Goal: Task Accomplishment & Management: Use online tool/utility

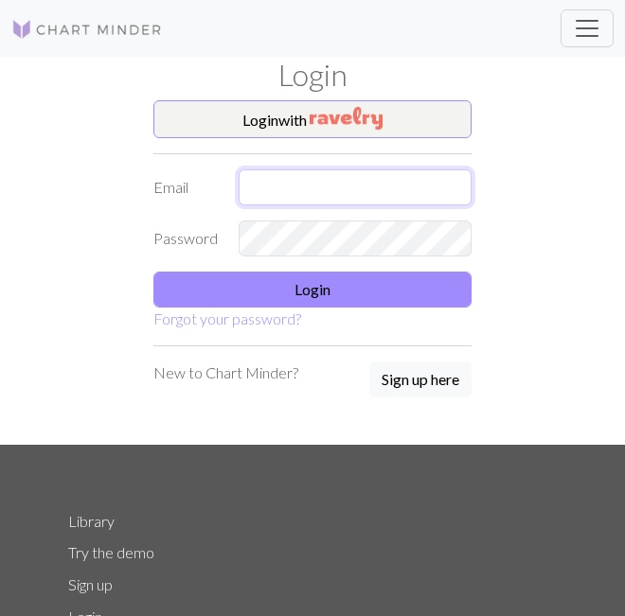
type input "[EMAIL_ADDRESS][DOMAIN_NAME]"
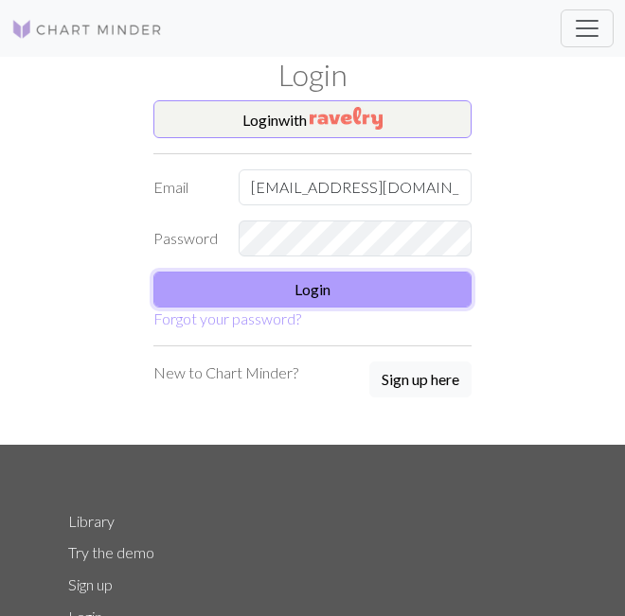
click at [236, 284] on button "Login" at bounding box center [312, 290] width 318 height 36
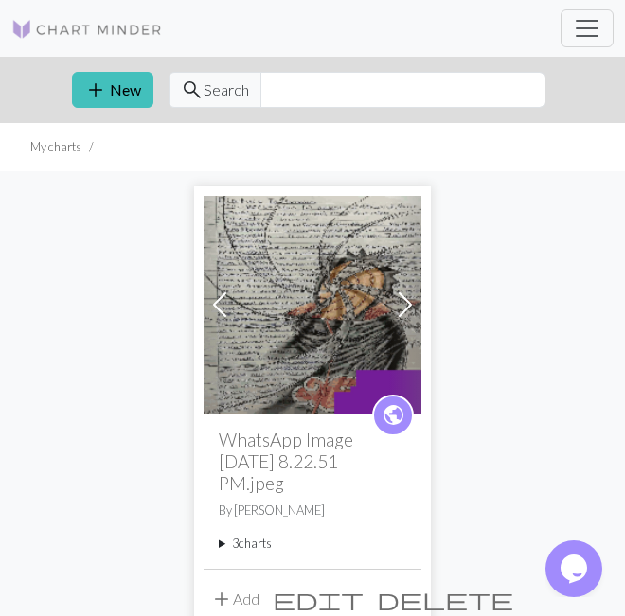
click at [252, 538] on summary "3 charts" at bounding box center [312, 544] width 187 height 18
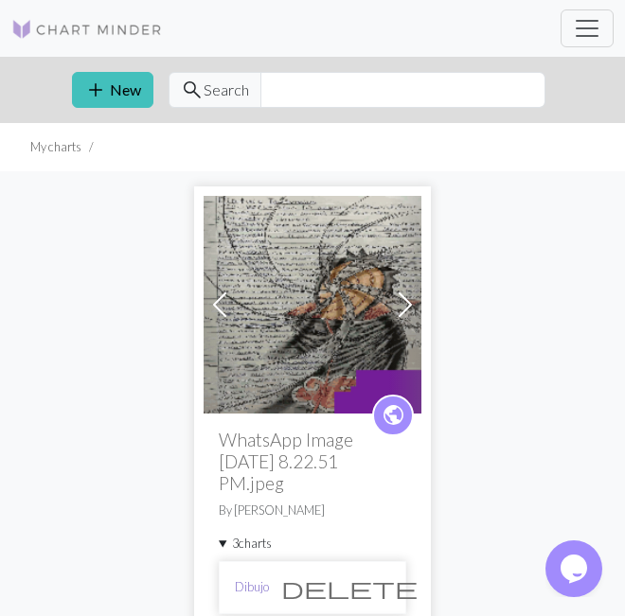
click at [241, 582] on link "Dibujo" at bounding box center [252, 588] width 34 height 18
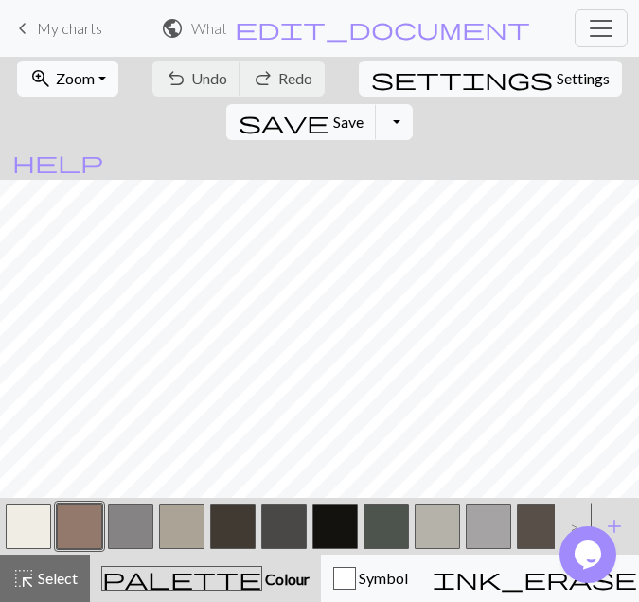
click at [99, 84] on button "zoom_in Zoom Zoom" at bounding box center [67, 79] width 101 height 36
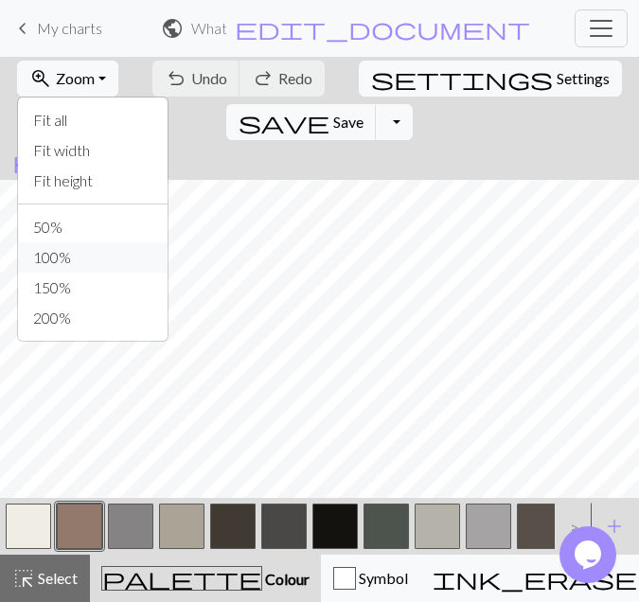
click at [41, 253] on button "100%" at bounding box center [93, 257] width 150 height 30
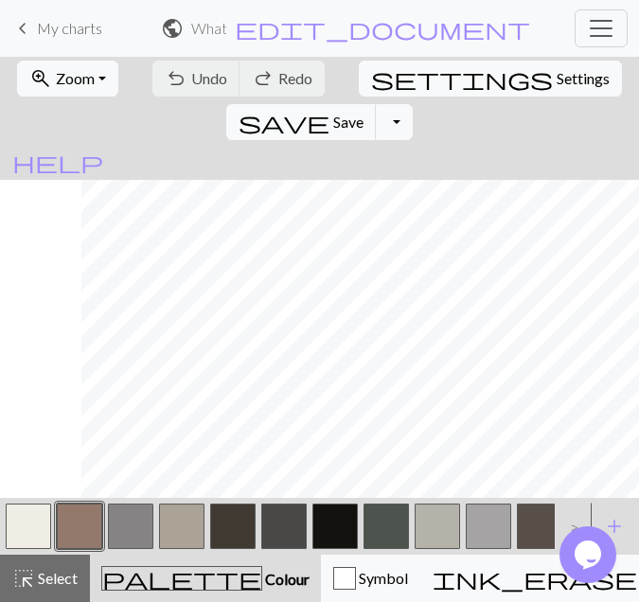
scroll to position [4306, 3248]
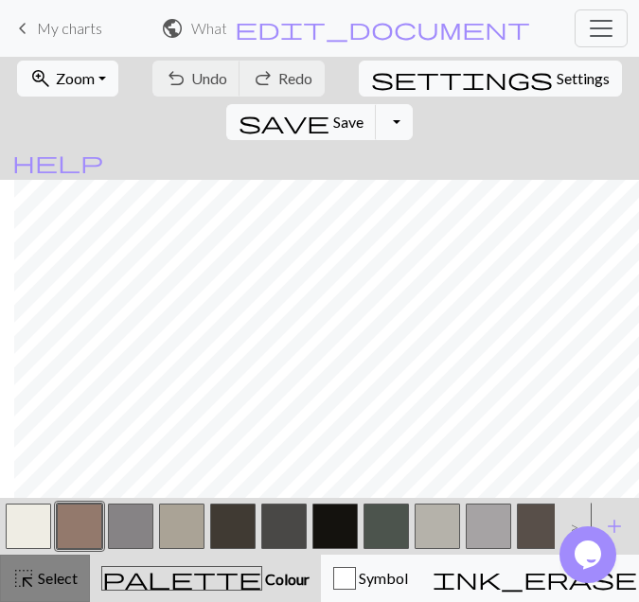
click at [34, 592] on button "highlight_alt Select Select" at bounding box center [45, 578] width 90 height 47
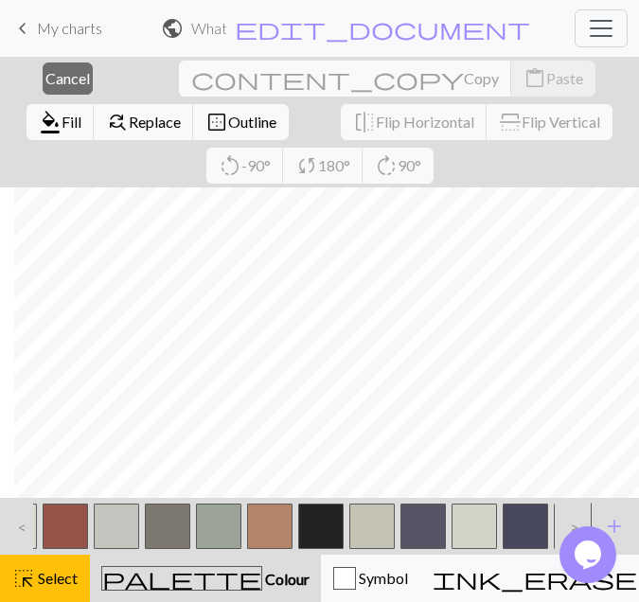
scroll to position [0, 2537]
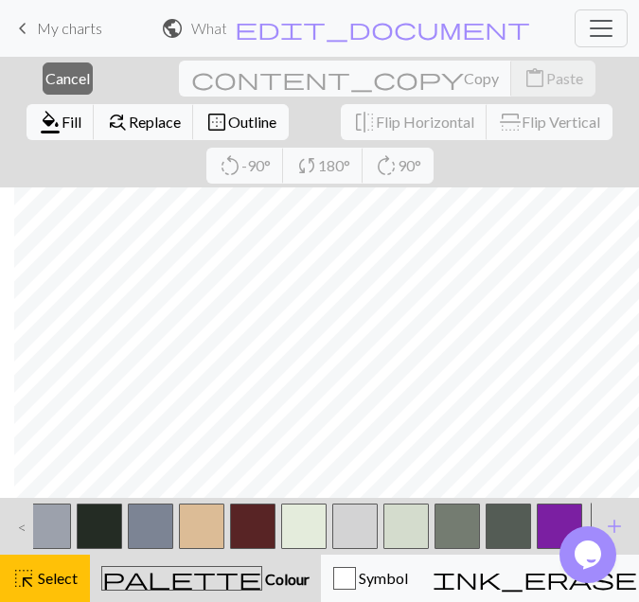
click at [550, 512] on button "button" at bounding box center [559, 526] width 45 height 45
click at [81, 113] on span "Fill" at bounding box center [72, 122] width 20 height 18
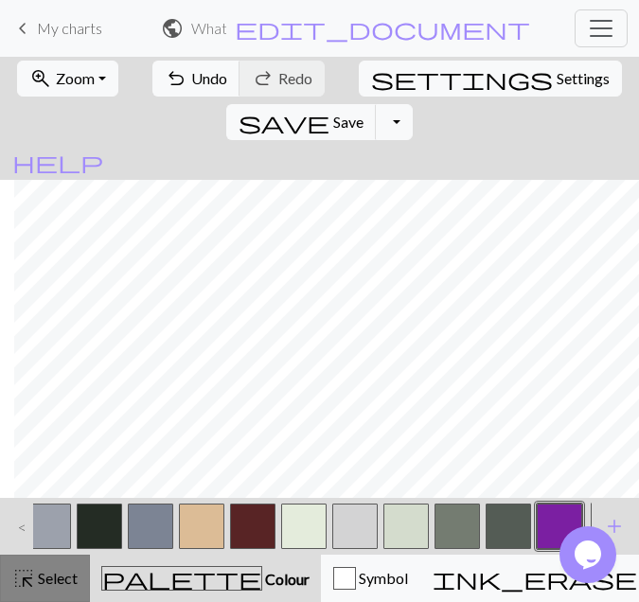
click at [57, 573] on span "Select" at bounding box center [56, 578] width 43 height 18
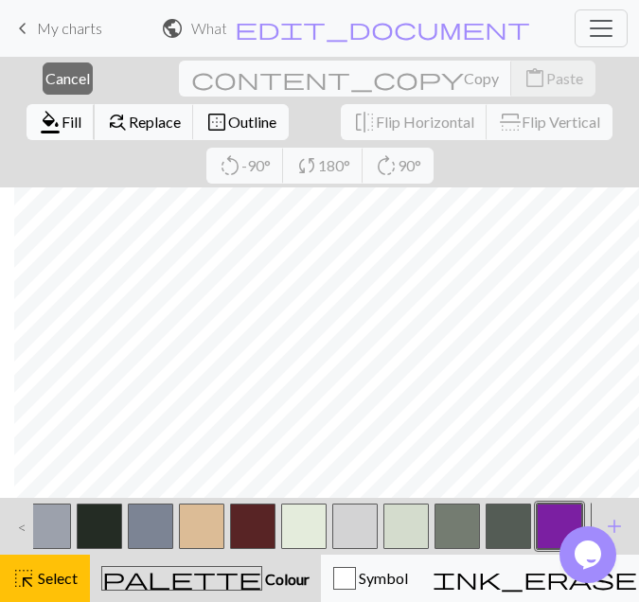
click at [81, 113] on span "Fill" at bounding box center [72, 122] width 20 height 18
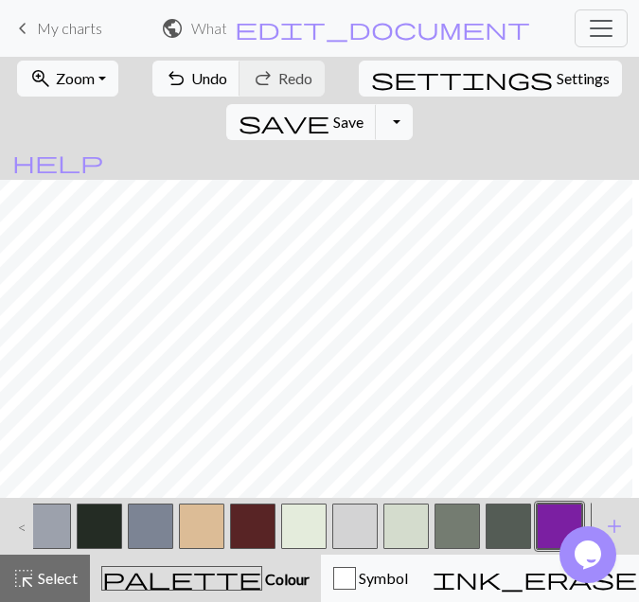
scroll to position [4306, 3204]
click at [75, 578] on span "Select" at bounding box center [56, 578] width 43 height 18
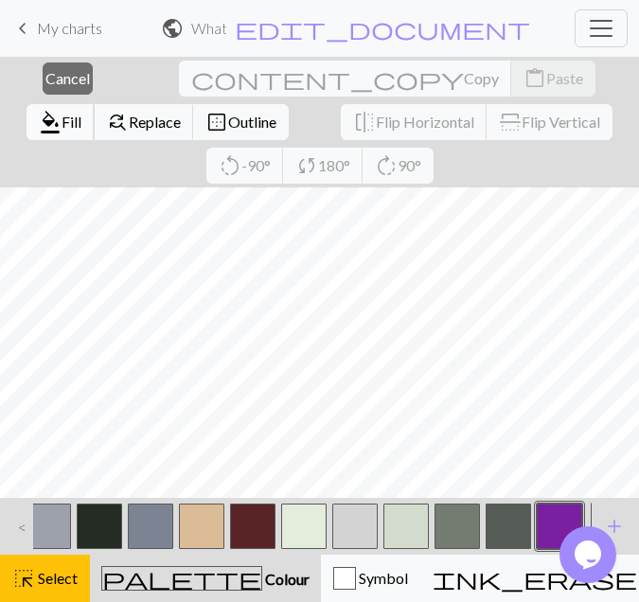
click at [81, 113] on span "Fill" at bounding box center [72, 122] width 20 height 18
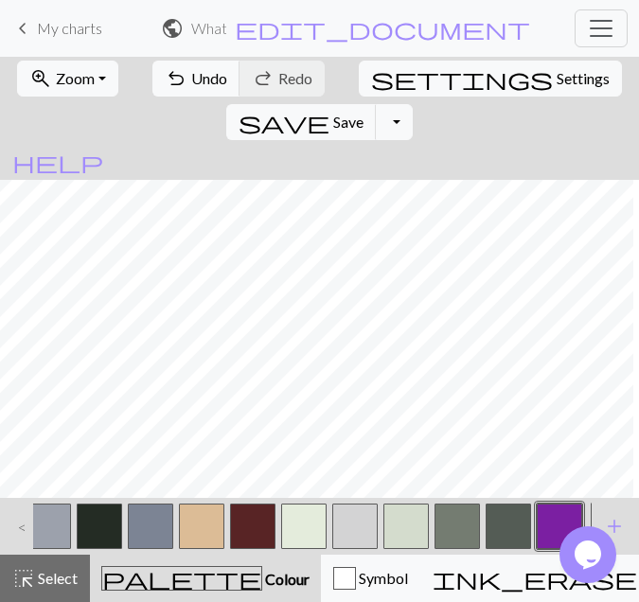
scroll to position [4306, 3105]
click at [56, 577] on span "Select" at bounding box center [56, 578] width 43 height 18
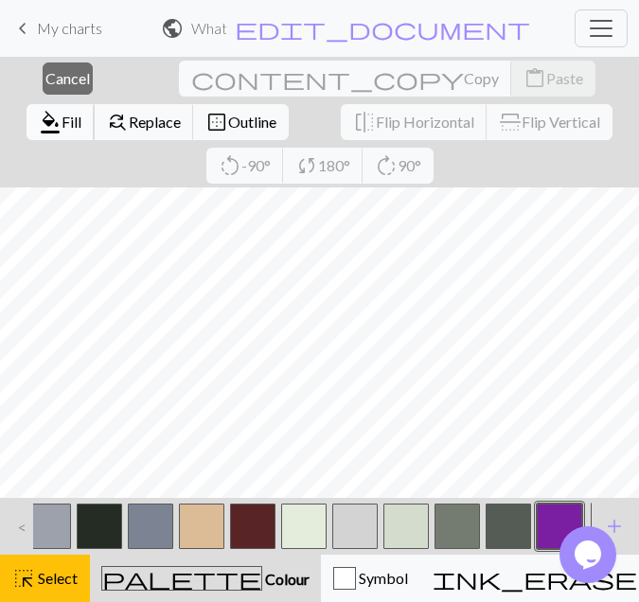
click at [62, 109] on span "format_color_fill" at bounding box center [50, 122] width 23 height 27
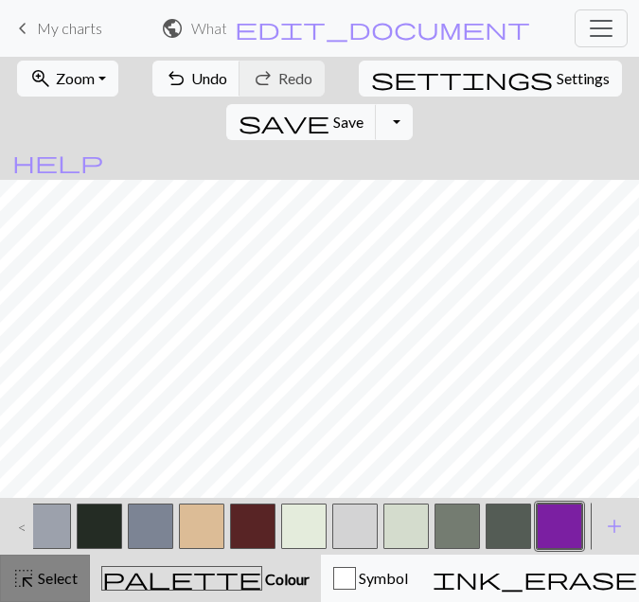
click at [41, 576] on span "Select" at bounding box center [56, 578] width 43 height 18
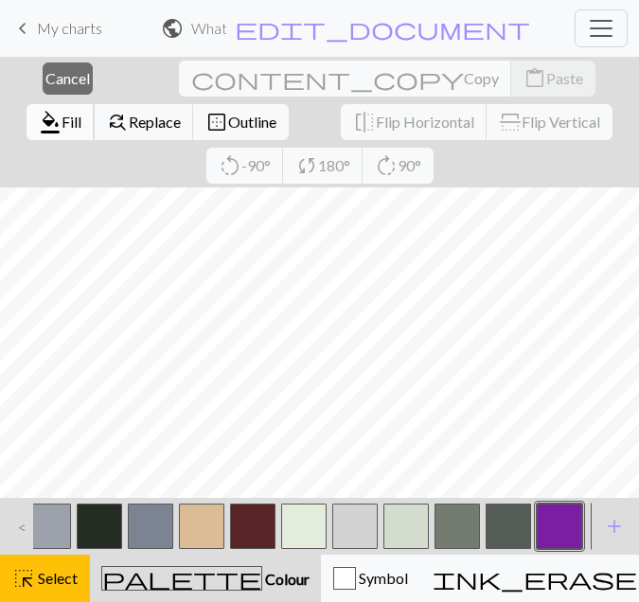
click at [81, 113] on span "Fill" at bounding box center [72, 122] width 20 height 18
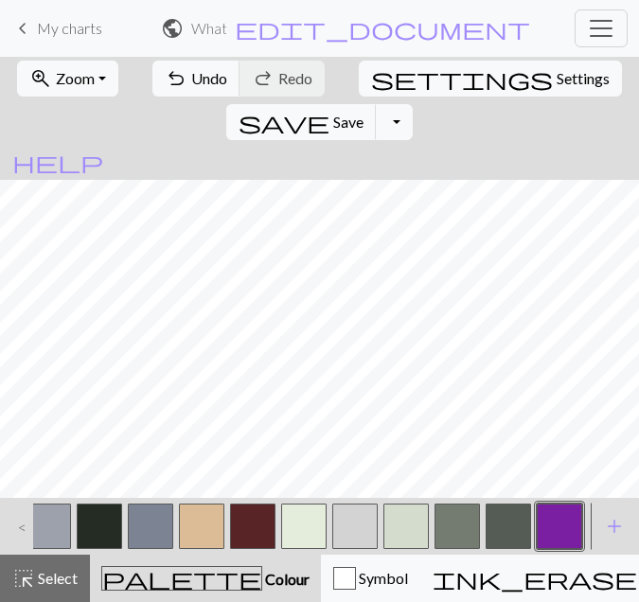
scroll to position [4306, 2950]
click at [23, 584] on span "highlight_alt" at bounding box center [23, 578] width 23 height 27
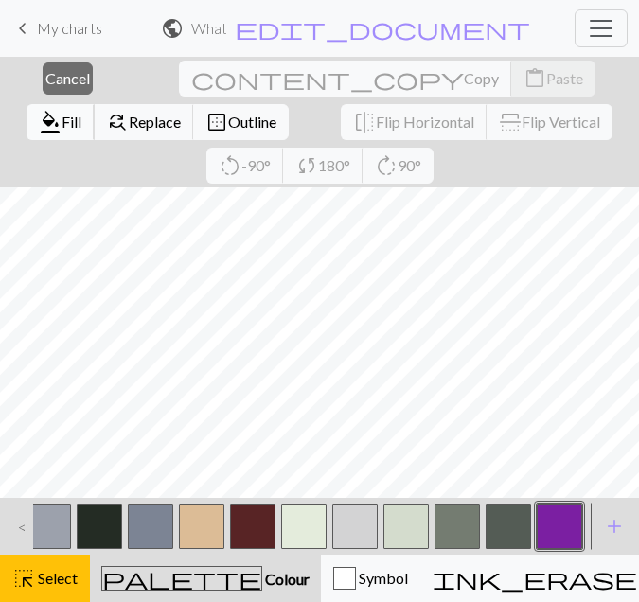
click at [81, 113] on span "Fill" at bounding box center [72, 122] width 20 height 18
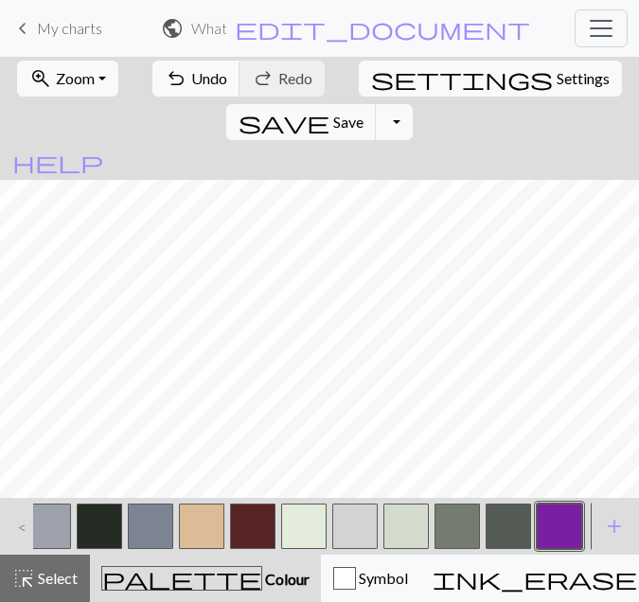
scroll to position [4306, 2801]
click at [45, 574] on span "Select" at bounding box center [56, 578] width 43 height 18
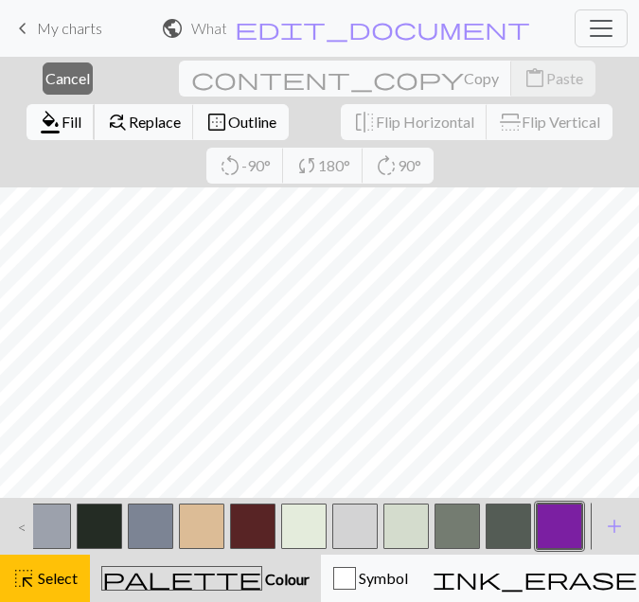
click at [81, 113] on span "Fill" at bounding box center [72, 122] width 20 height 18
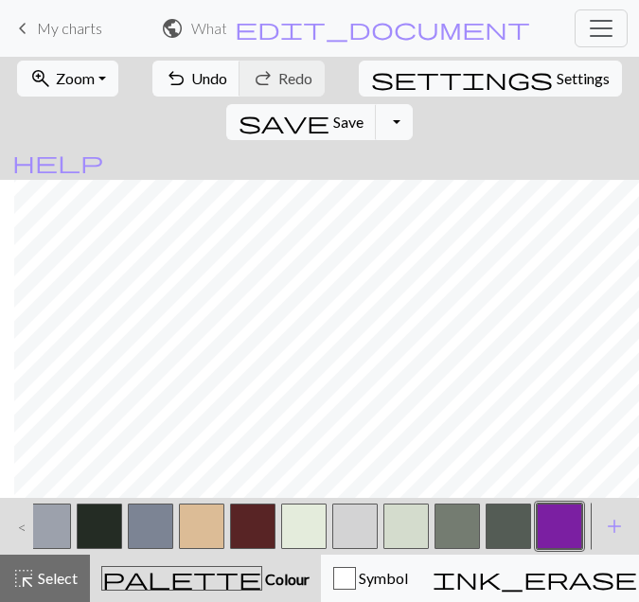
scroll to position [4149, 3248]
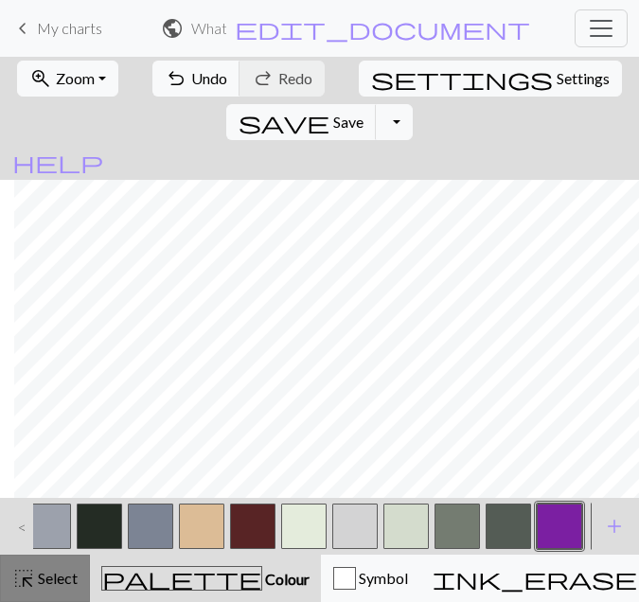
click at [76, 581] on span "Select" at bounding box center [56, 578] width 43 height 18
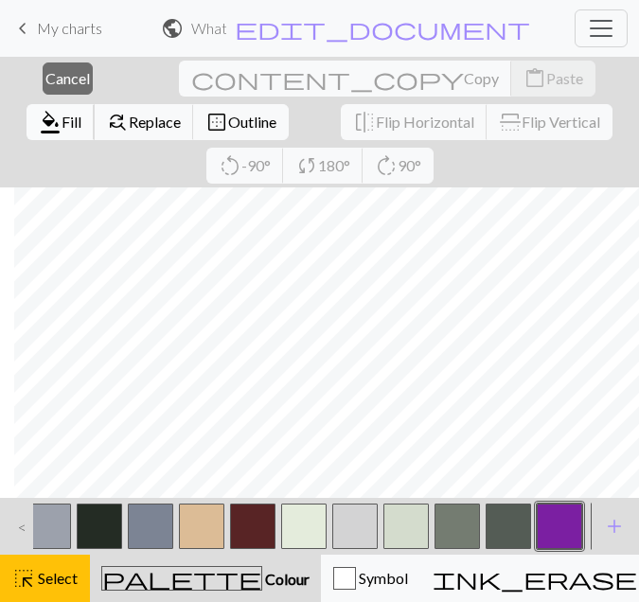
click at [95, 104] on button "format_color_fill Fill" at bounding box center [61, 122] width 68 height 36
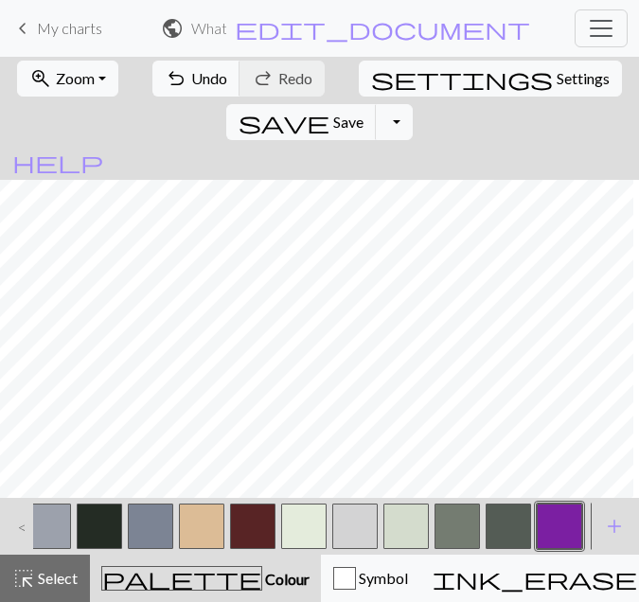
scroll to position [4149, 3143]
click at [53, 586] on span "Select" at bounding box center [56, 578] width 43 height 18
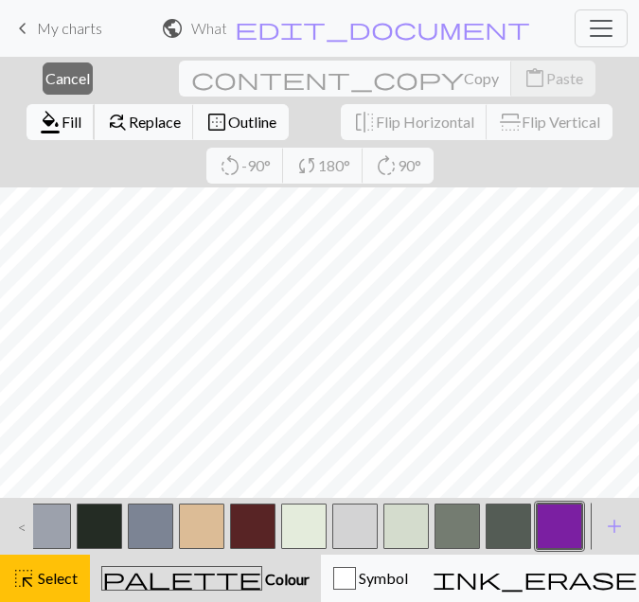
click at [62, 109] on span "format_color_fill" at bounding box center [50, 122] width 23 height 27
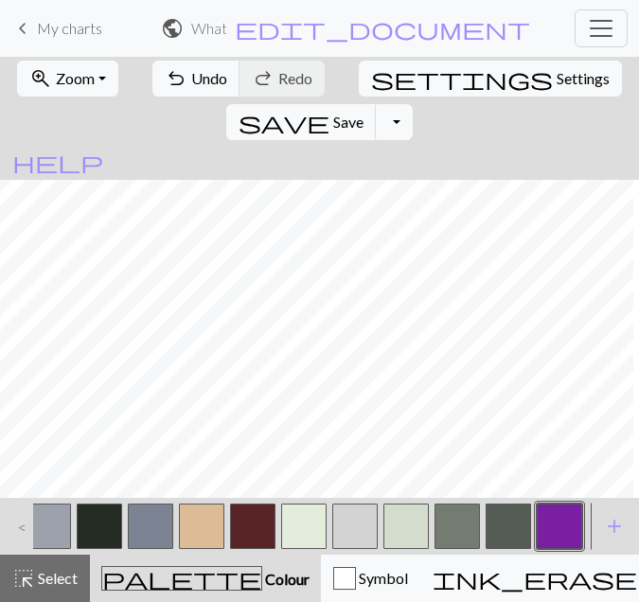
scroll to position [4149, 3056]
click at [32, 572] on span "highlight_alt" at bounding box center [23, 578] width 23 height 27
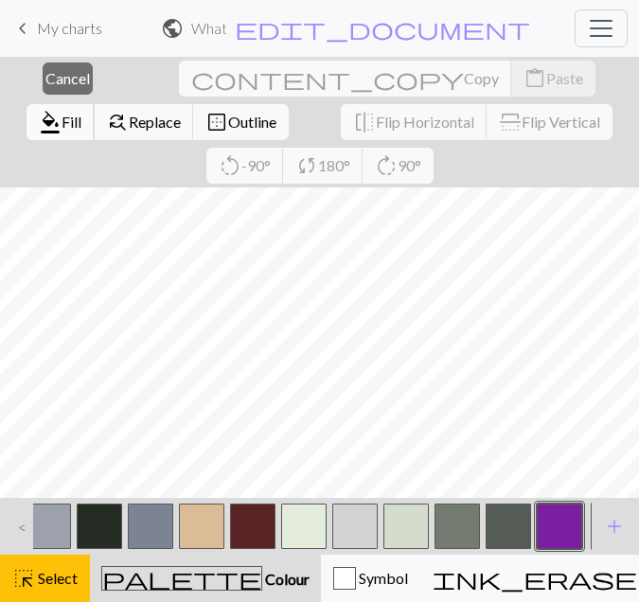
click at [62, 109] on span "format_color_fill" at bounding box center [50, 122] width 23 height 27
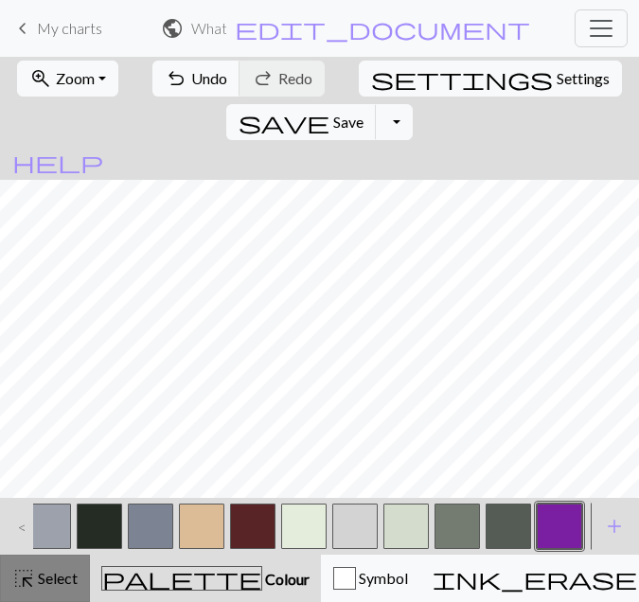
click at [41, 569] on span "Select" at bounding box center [56, 578] width 43 height 18
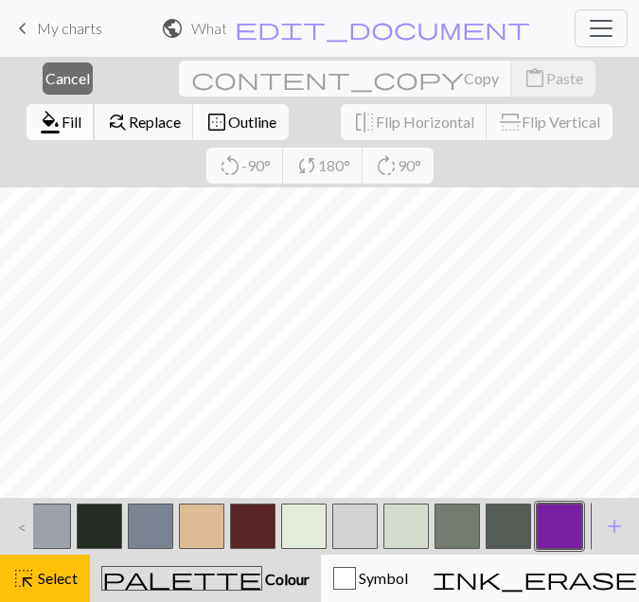
click at [81, 113] on span "Fill" at bounding box center [72, 122] width 20 height 18
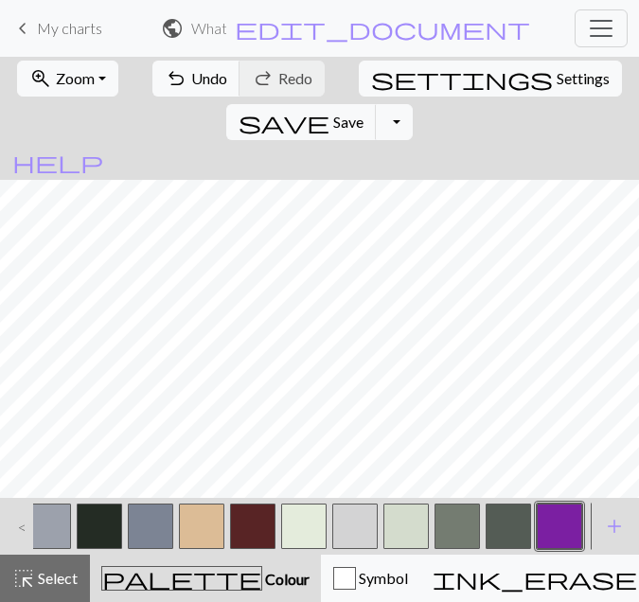
scroll to position [4149, 2988]
click at [66, 585] on span "Select" at bounding box center [56, 578] width 43 height 18
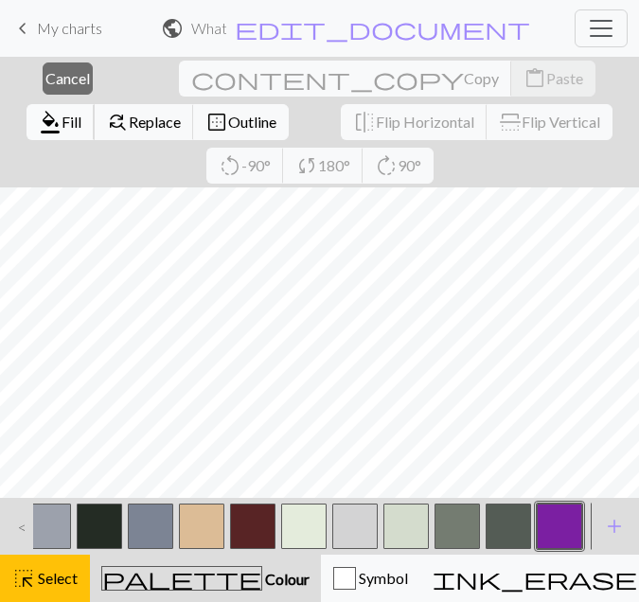
click at [62, 109] on span "format_color_fill" at bounding box center [50, 122] width 23 height 27
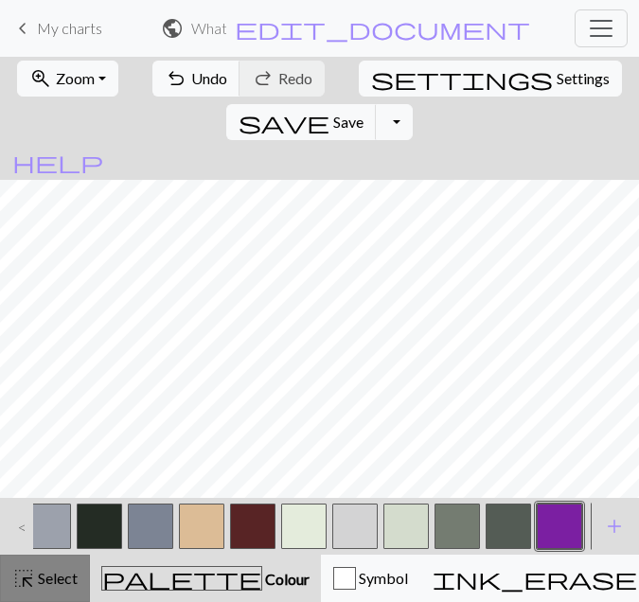
click at [63, 583] on span "Select" at bounding box center [56, 578] width 43 height 18
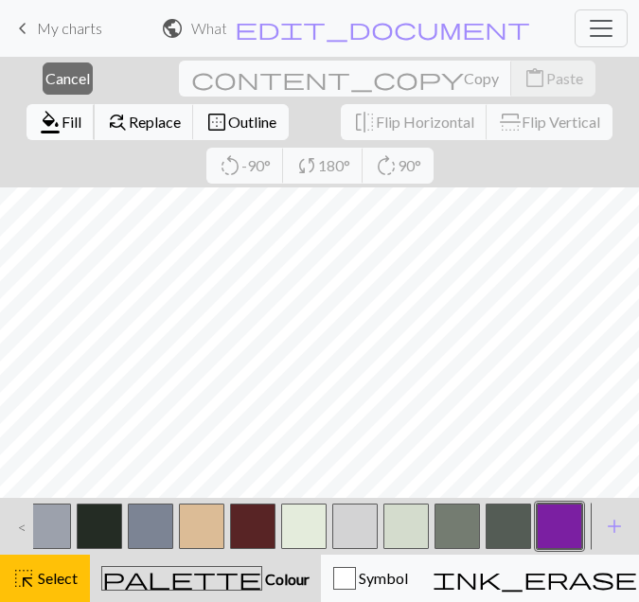
click at [81, 113] on span "Fill" at bounding box center [72, 122] width 20 height 18
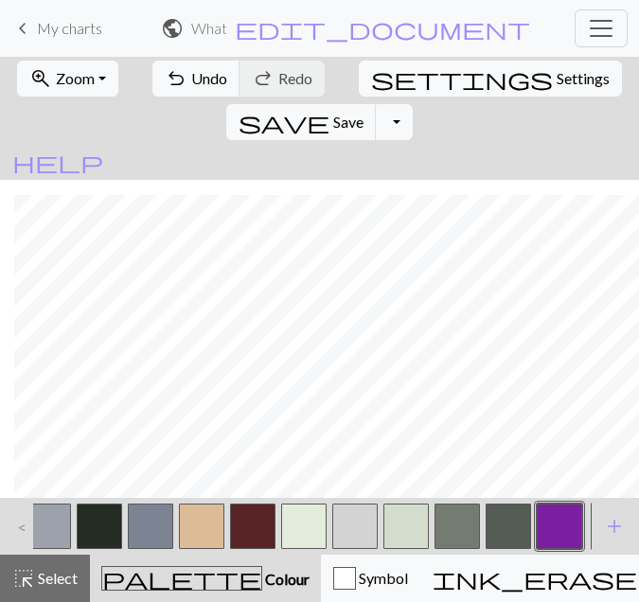
scroll to position [4008, 3248]
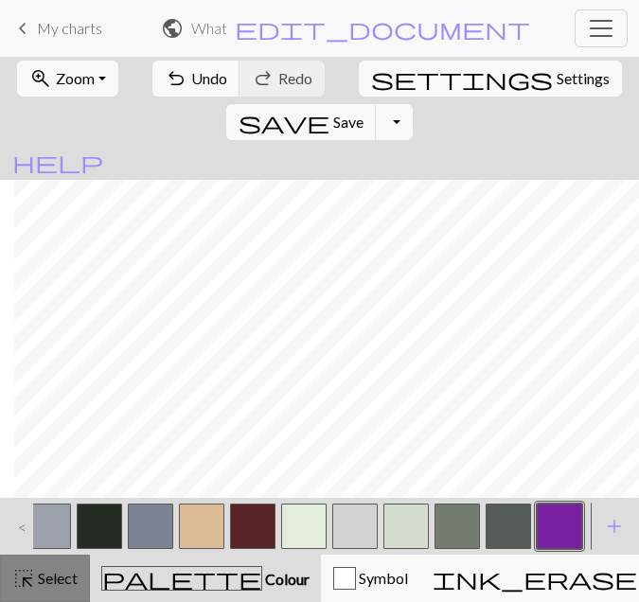
click at [78, 559] on button "highlight_alt Select Select" at bounding box center [45, 578] width 90 height 47
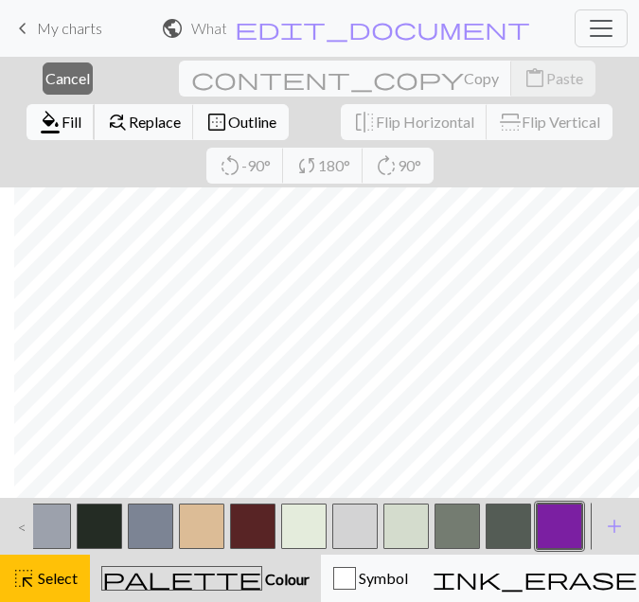
click at [81, 113] on span "Fill" at bounding box center [72, 122] width 20 height 18
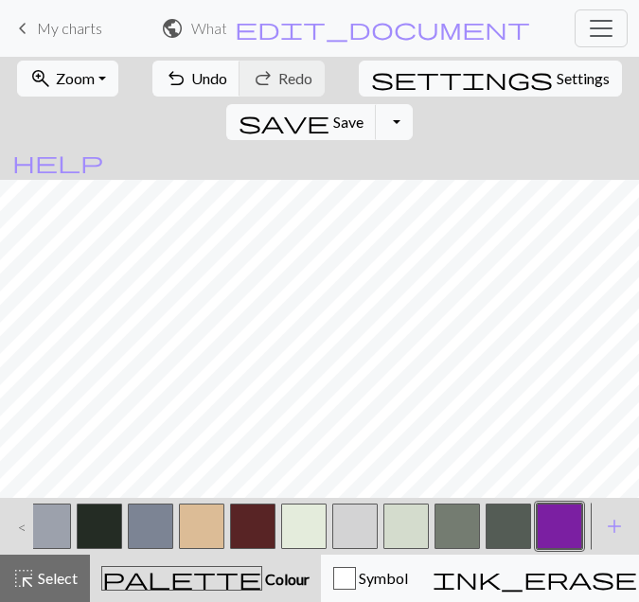
scroll to position [4008, 3124]
click at [25, 564] on button "highlight_alt Select Select" at bounding box center [45, 578] width 90 height 47
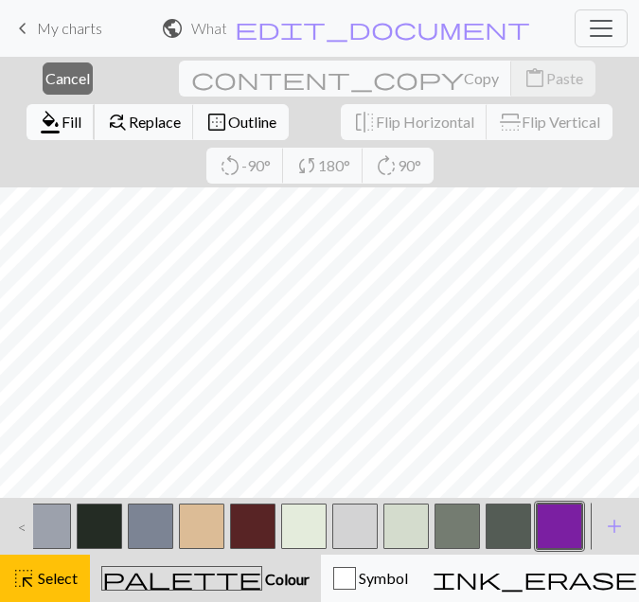
click at [81, 113] on span "Fill" at bounding box center [72, 122] width 20 height 18
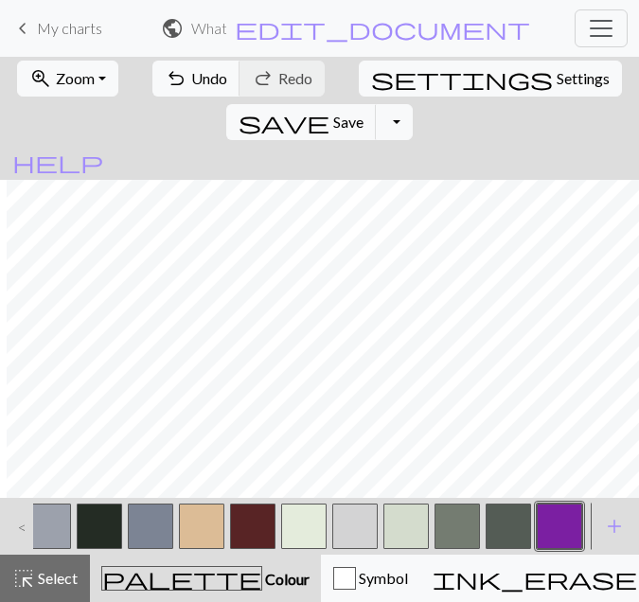
scroll to position [4008, 3080]
click at [32, 583] on span "highlight_alt" at bounding box center [23, 578] width 23 height 27
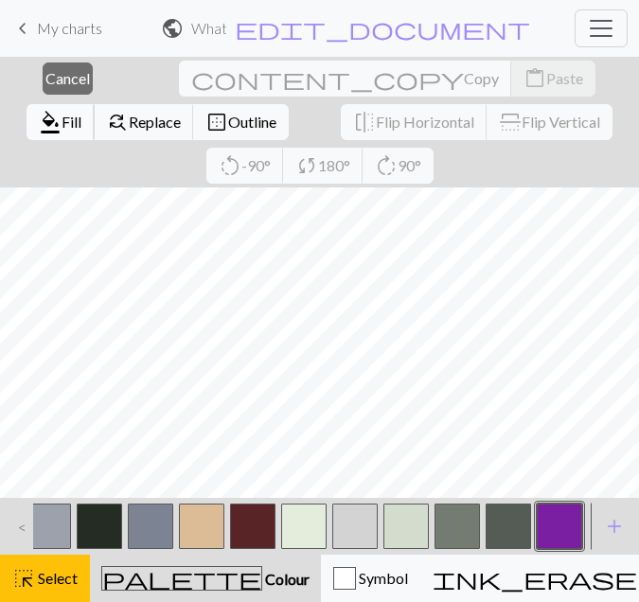
click at [81, 113] on span "Fill" at bounding box center [72, 122] width 20 height 18
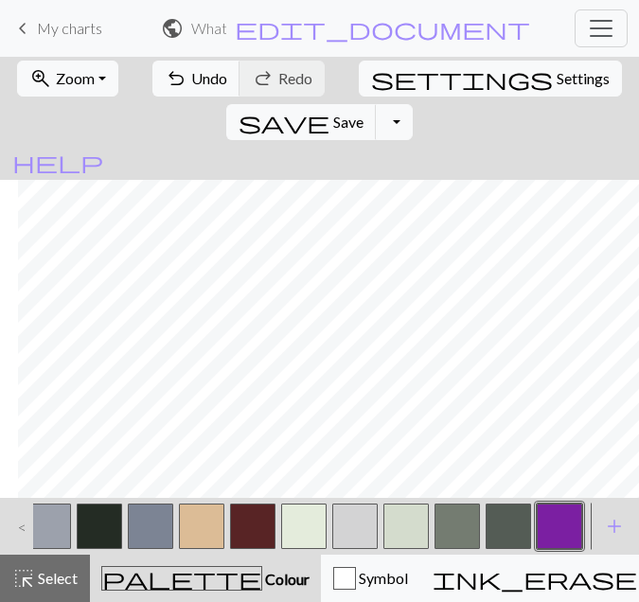
scroll to position [4008, 2962]
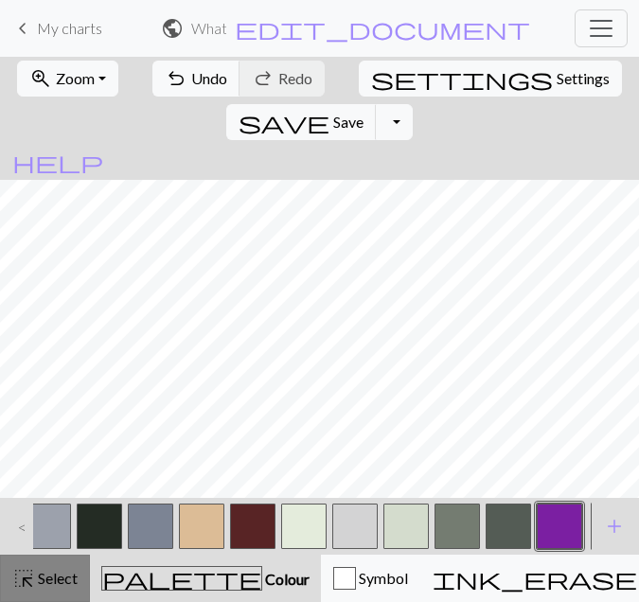
click at [69, 575] on span "Select" at bounding box center [56, 578] width 43 height 18
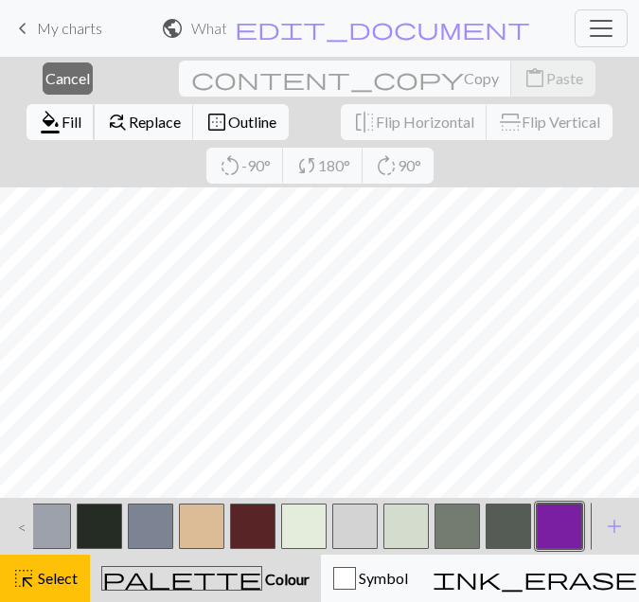
click at [81, 113] on span "Fill" at bounding box center [72, 122] width 20 height 18
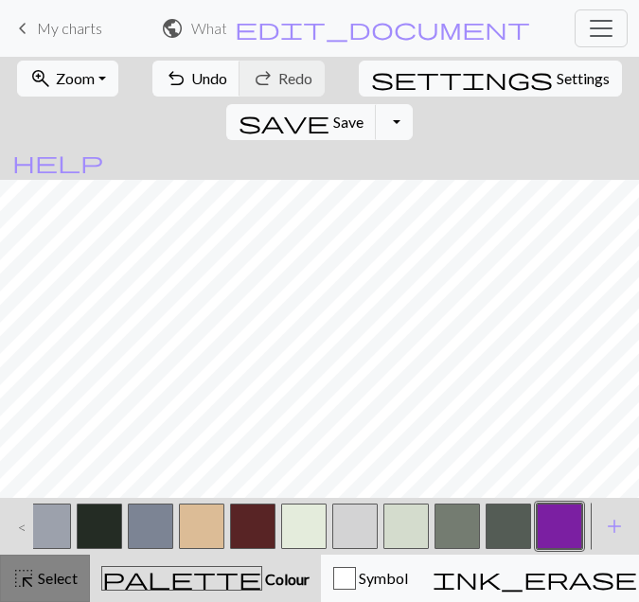
click at [54, 579] on span "Select" at bounding box center [56, 578] width 43 height 18
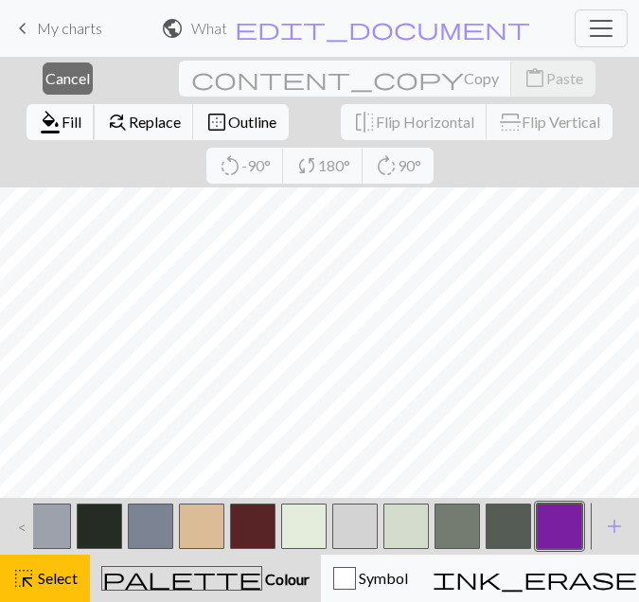
click at [81, 113] on span "Fill" at bounding box center [72, 122] width 20 height 18
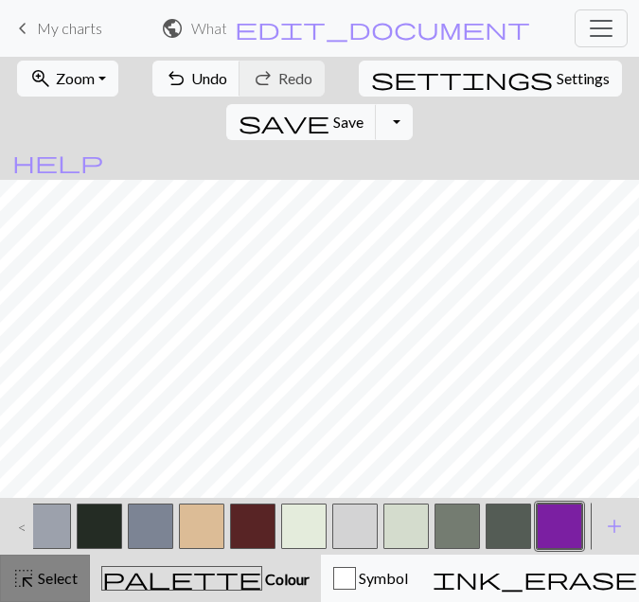
click at [29, 587] on span "highlight_alt" at bounding box center [23, 578] width 23 height 27
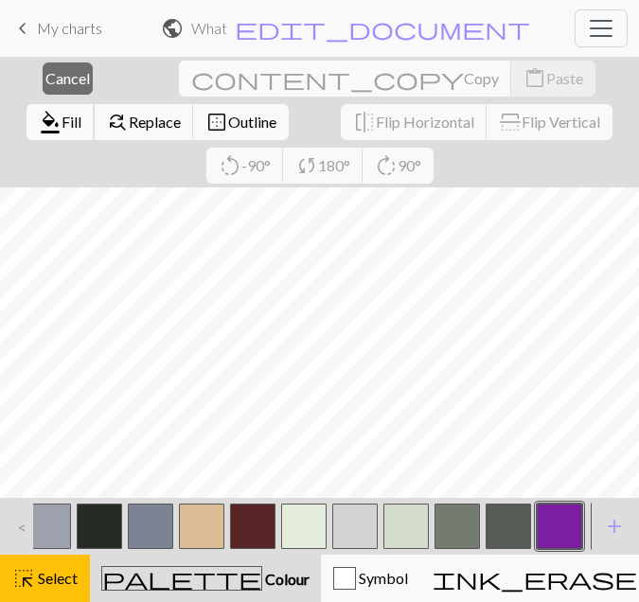
click at [81, 113] on span "Fill" at bounding box center [72, 122] width 20 height 18
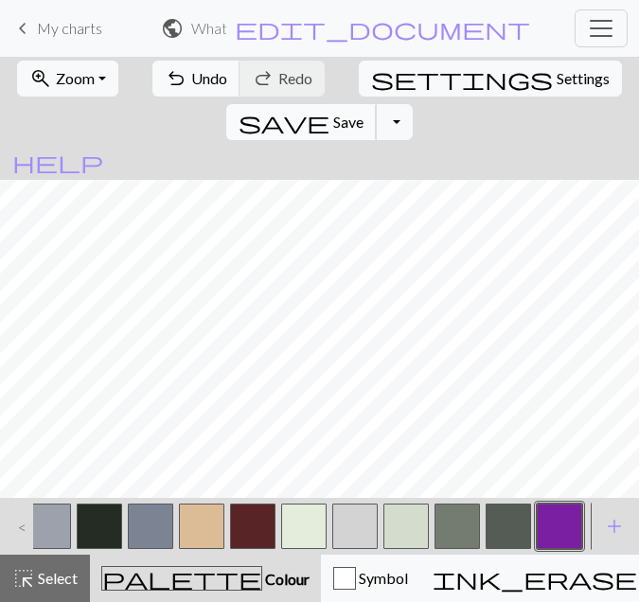
click at [364, 113] on span "Save" at bounding box center [348, 122] width 30 height 18
click at [520, 76] on body "This website uses cookies to ensure you get the best experience on our website.…" at bounding box center [319, 301] width 639 height 602
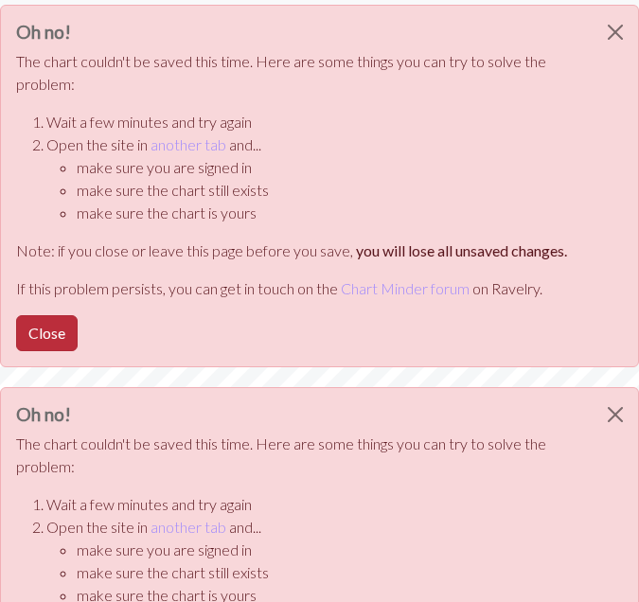
click at [62, 331] on button "Close" at bounding box center [47, 333] width 62 height 36
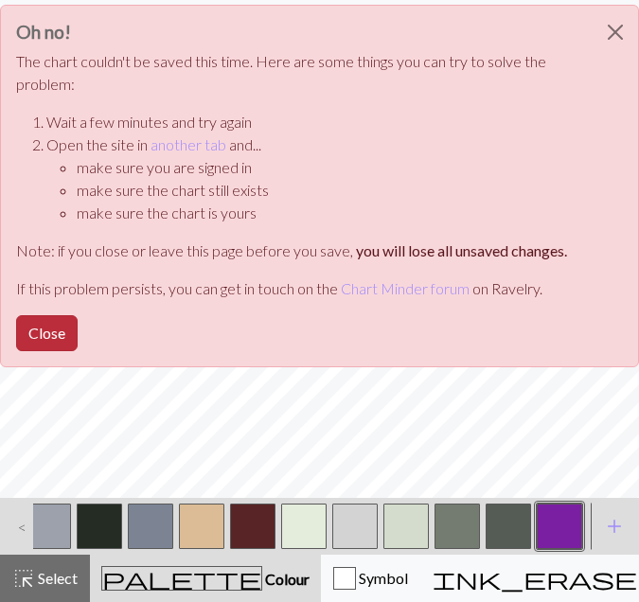
click at [36, 338] on button "Close" at bounding box center [47, 333] width 62 height 36
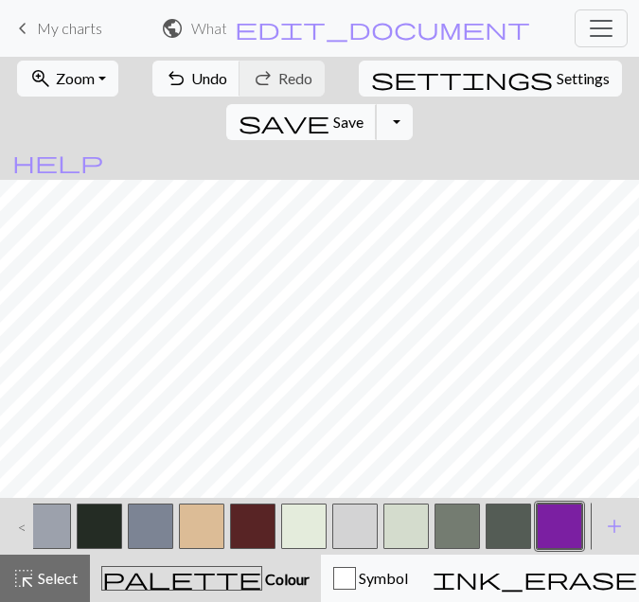
click at [330, 109] on span "save" at bounding box center [284, 122] width 91 height 27
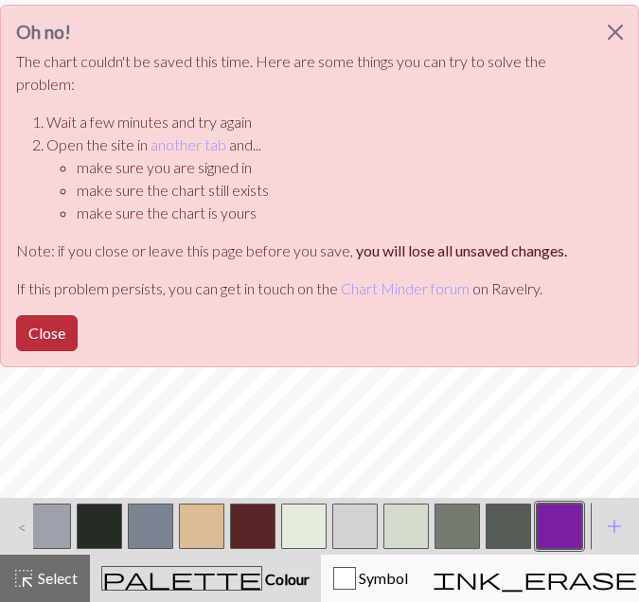
click at [33, 339] on button "Close" at bounding box center [47, 333] width 62 height 36
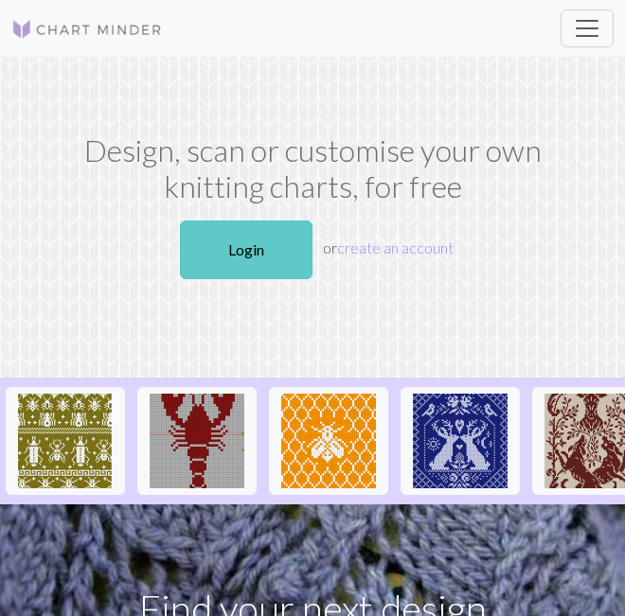
click at [202, 241] on link "Login" at bounding box center [246, 250] width 133 height 59
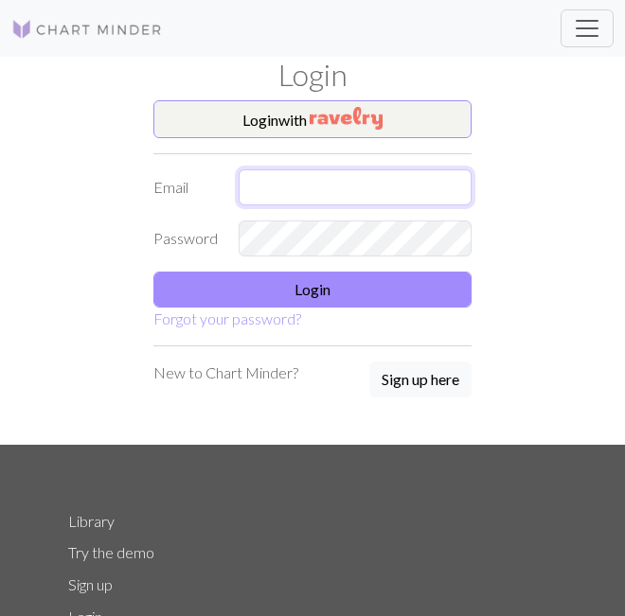
type input "[EMAIL_ADDRESS][DOMAIN_NAME]"
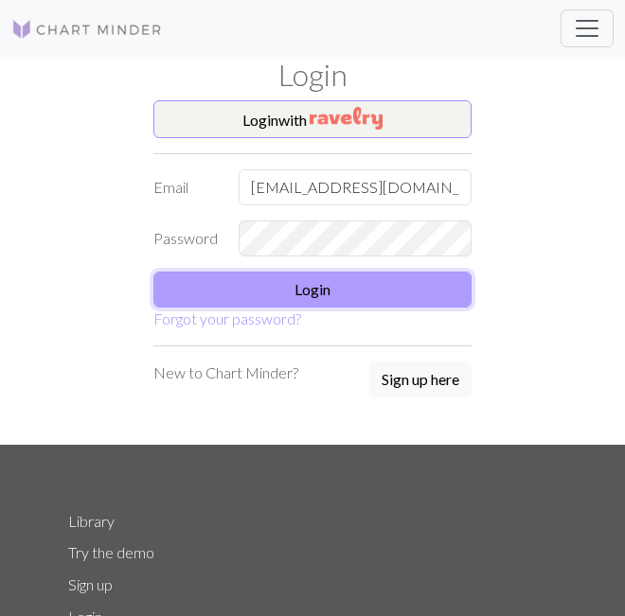
click at [243, 294] on button "Login" at bounding box center [312, 290] width 318 height 36
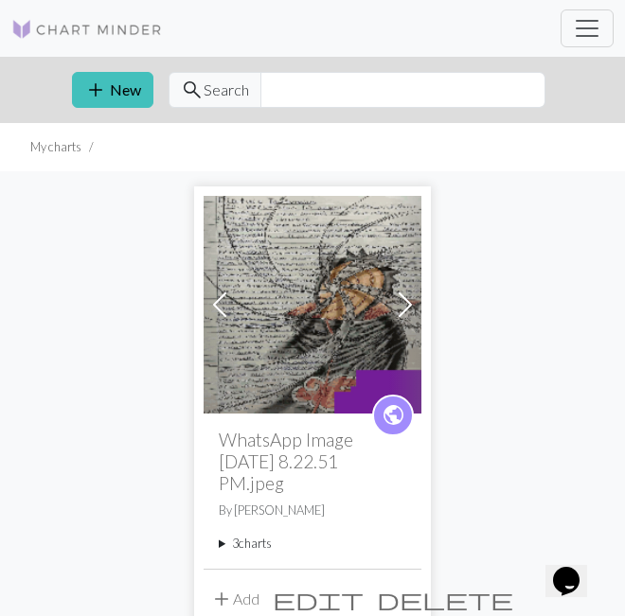
click at [252, 547] on summary "3 charts" at bounding box center [312, 544] width 187 height 18
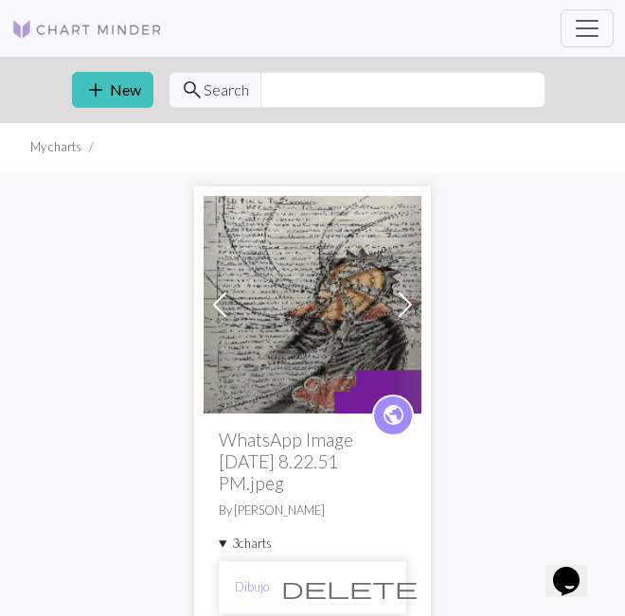
click at [239, 538] on summary "3 charts" at bounding box center [312, 544] width 187 height 18
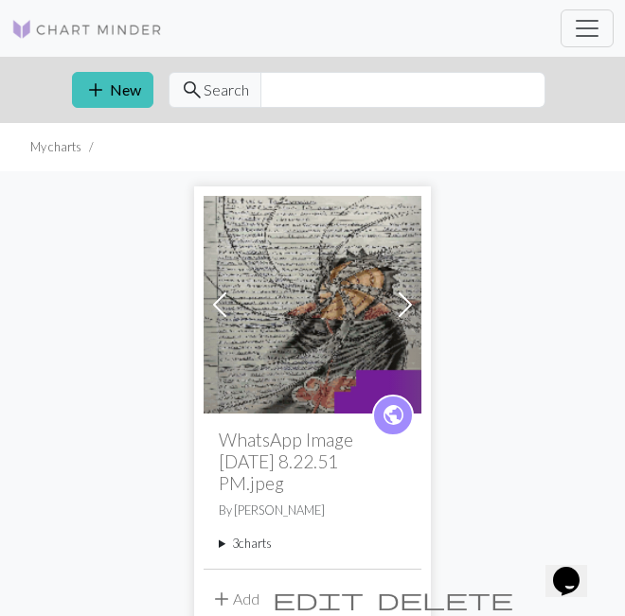
click at [237, 549] on summary "3 charts" at bounding box center [312, 544] width 187 height 18
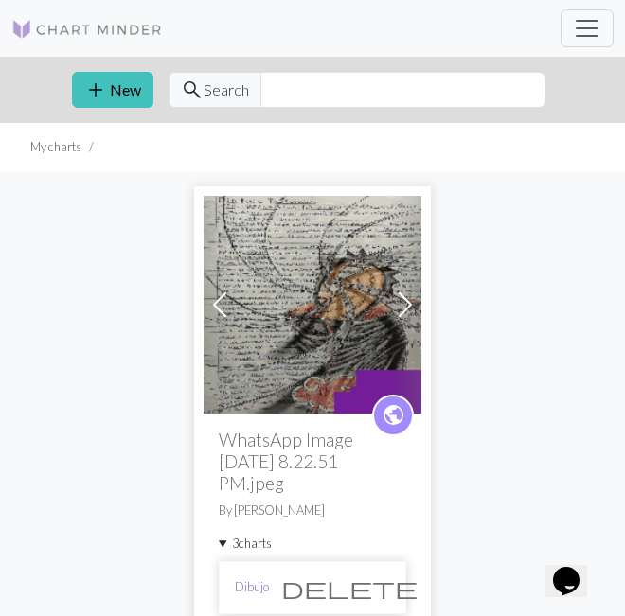
click at [259, 584] on link "Dibujo" at bounding box center [252, 588] width 34 height 18
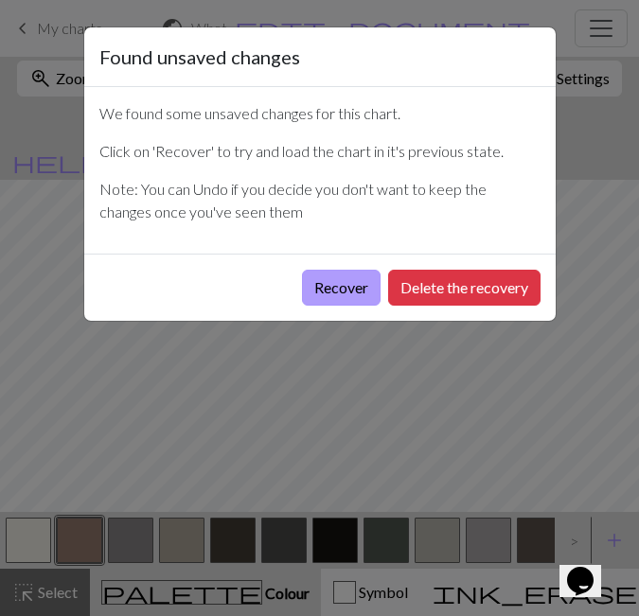
click at [326, 294] on button "Recover" at bounding box center [341, 288] width 79 height 36
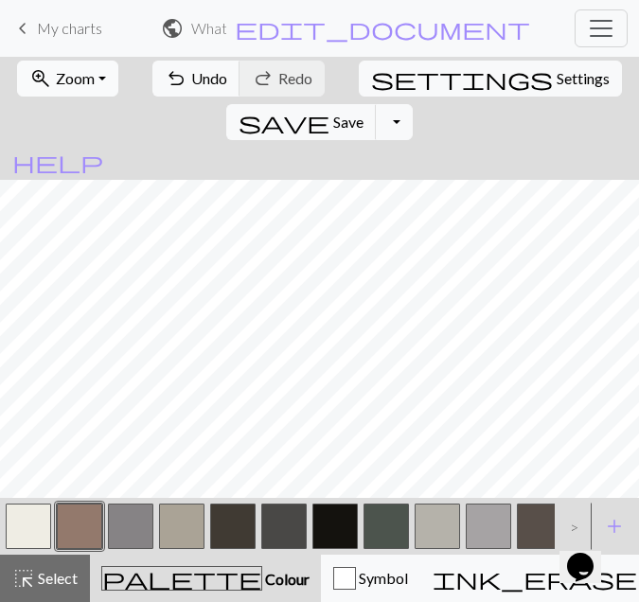
click at [58, 70] on span "Zoom" at bounding box center [75, 78] width 39 height 18
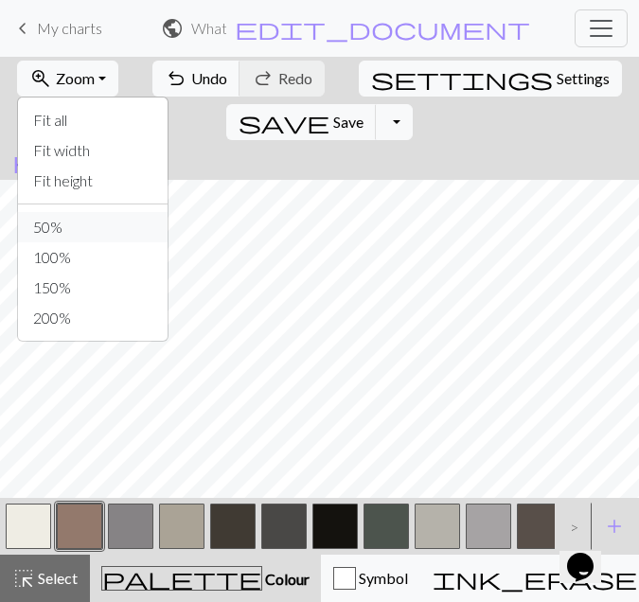
click at [57, 236] on button "50%" at bounding box center [93, 227] width 150 height 30
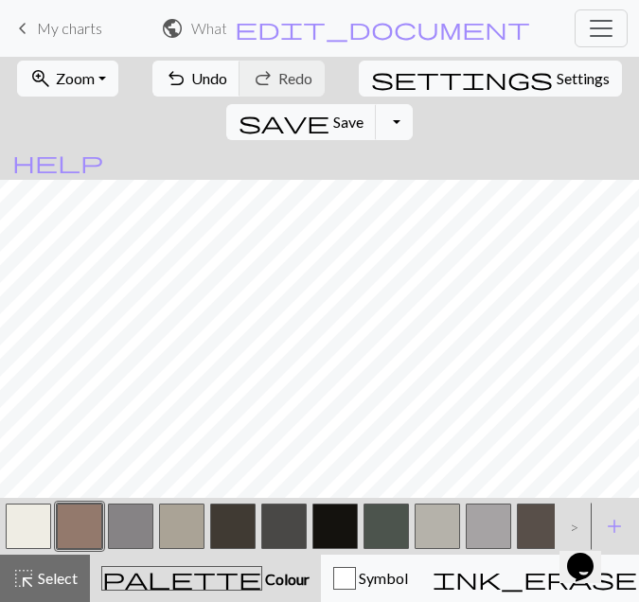
scroll to position [1939, 1106]
click at [330, 109] on span "save" at bounding box center [284, 122] width 91 height 27
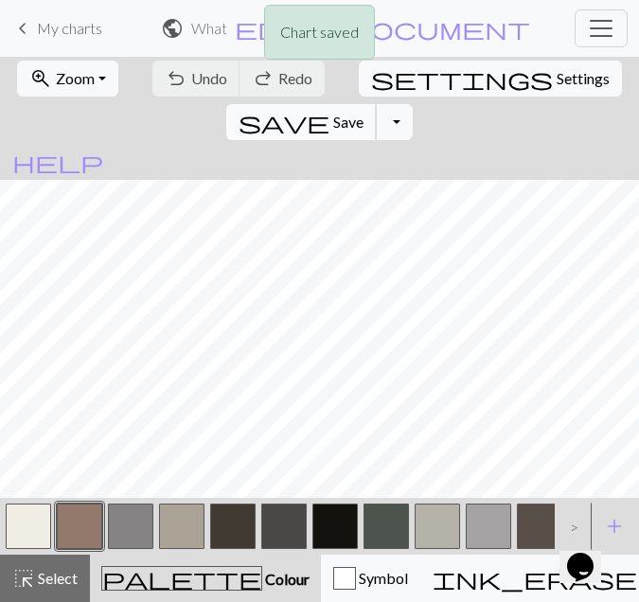
click at [330, 109] on span "save" at bounding box center [284, 122] width 91 height 27
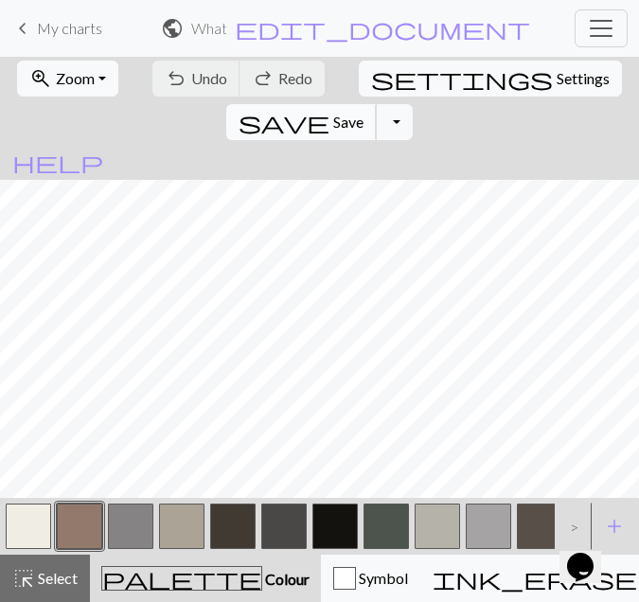
click at [364, 113] on span "Save" at bounding box center [348, 122] width 30 height 18
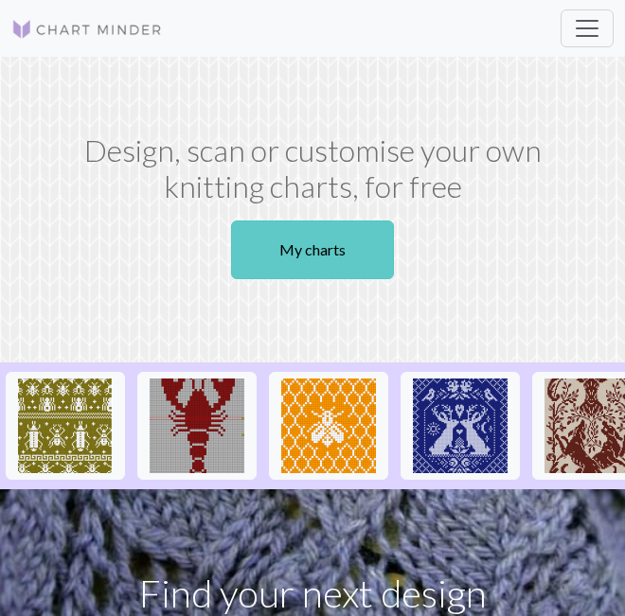
click at [331, 247] on link "My charts" at bounding box center [312, 250] width 163 height 59
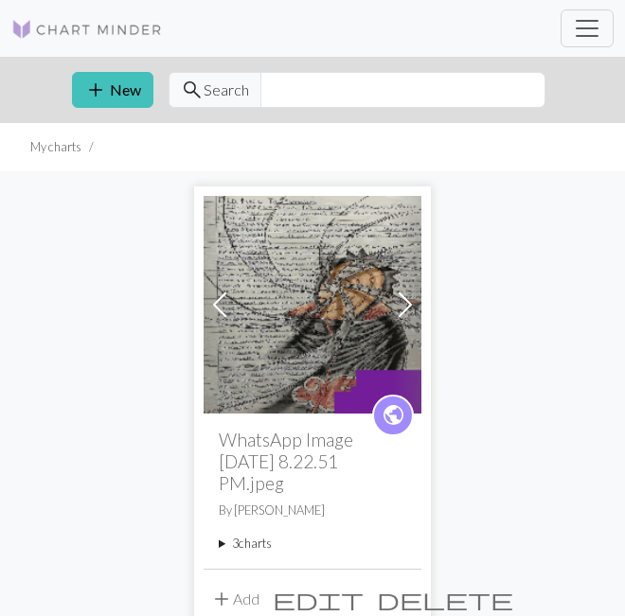
click at [233, 552] on summary "3 charts" at bounding box center [312, 544] width 187 height 18
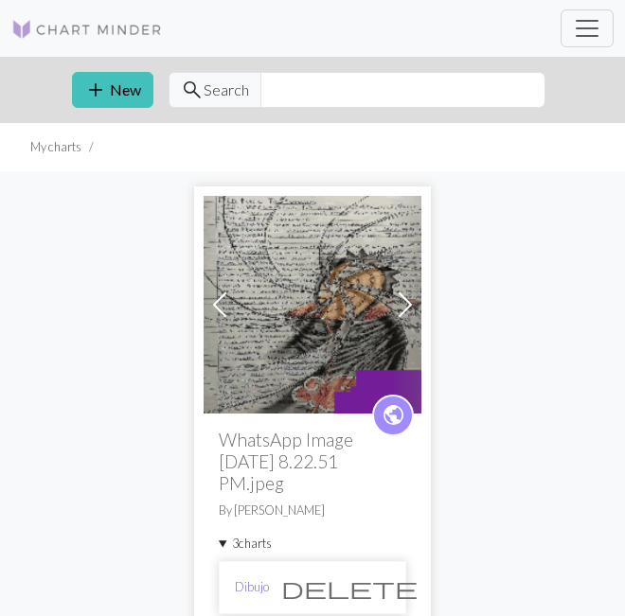
click at [241, 582] on link "Dibujo" at bounding box center [252, 588] width 34 height 18
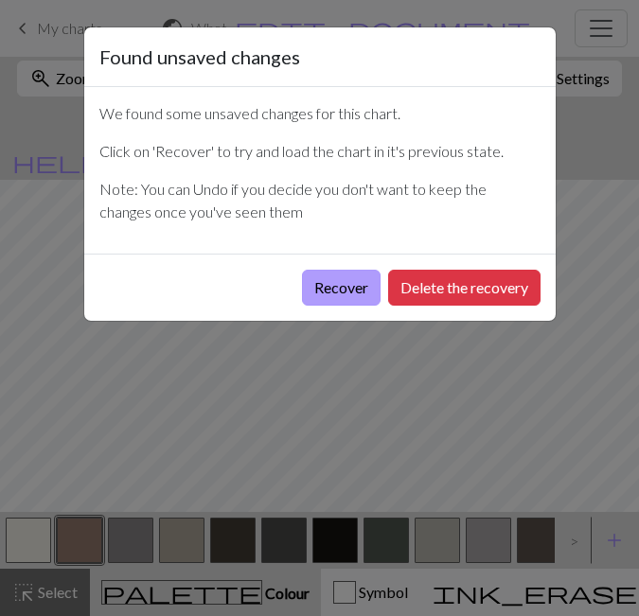
click at [328, 301] on button "Recover" at bounding box center [341, 288] width 79 height 36
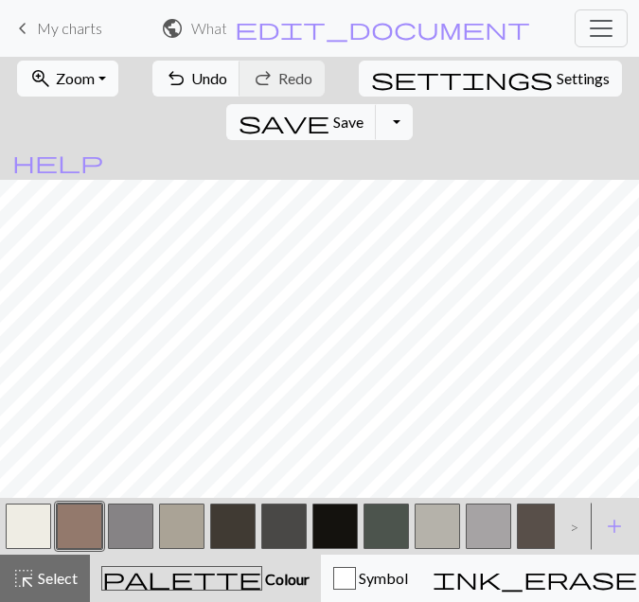
click at [95, 70] on button "zoom_in Zoom Zoom" at bounding box center [67, 79] width 101 height 36
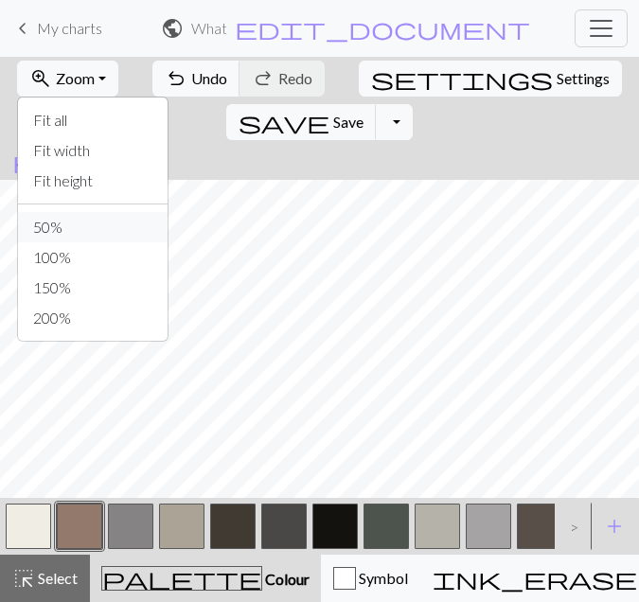
click at [70, 232] on button "50%" at bounding box center [93, 227] width 150 height 30
